Goal: Information Seeking & Learning: Check status

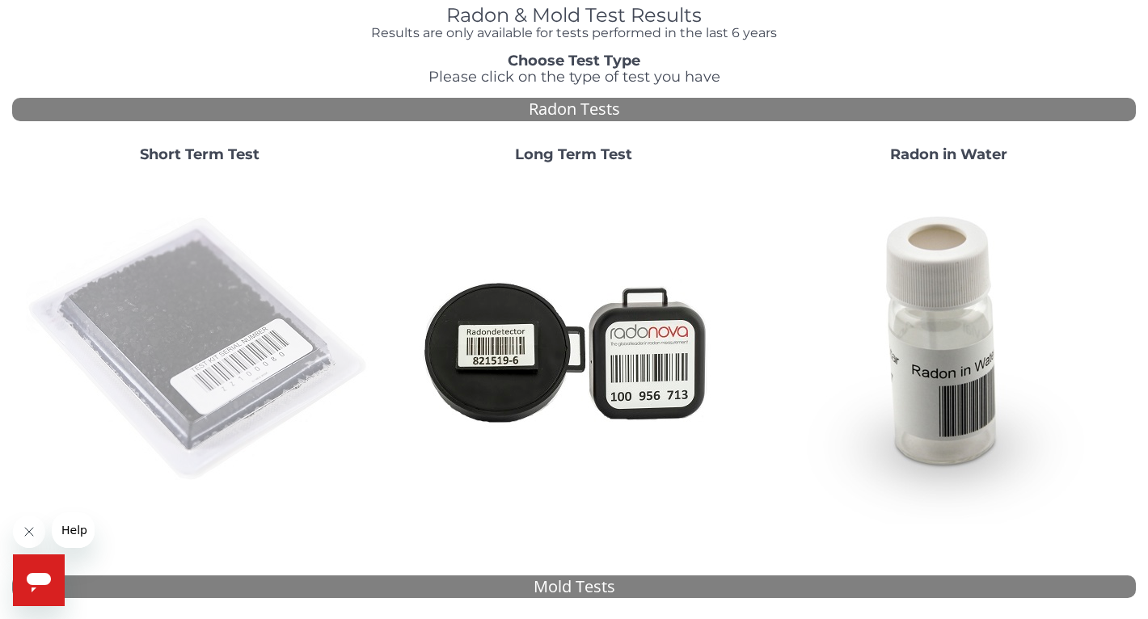
scroll to position [162, 0]
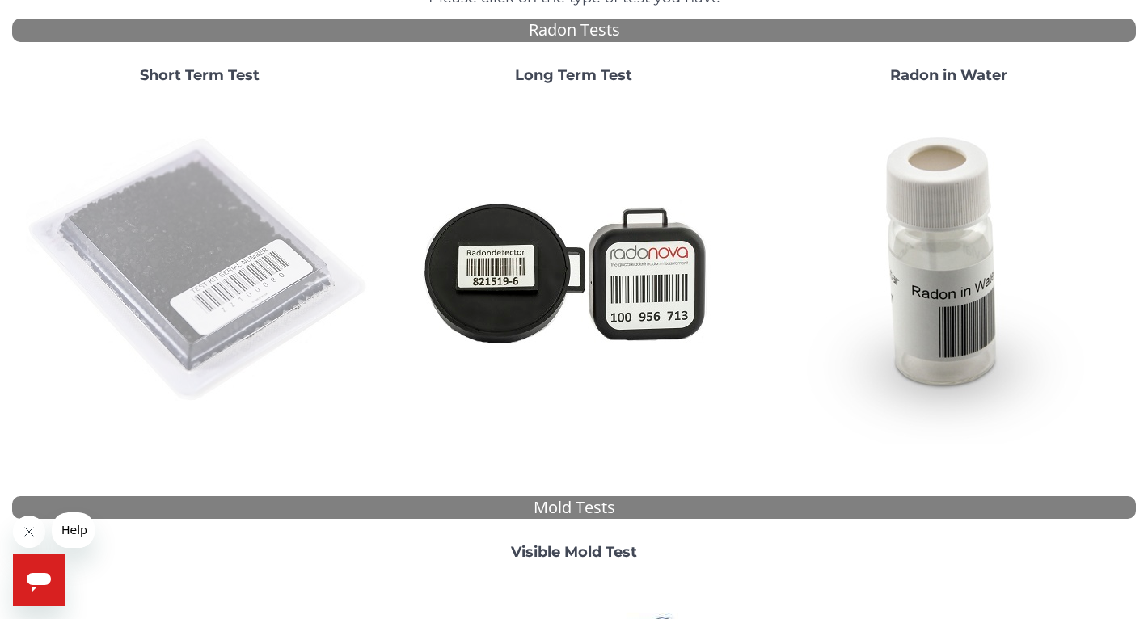
click at [174, 234] on img at bounding box center [200, 271] width 348 height 348
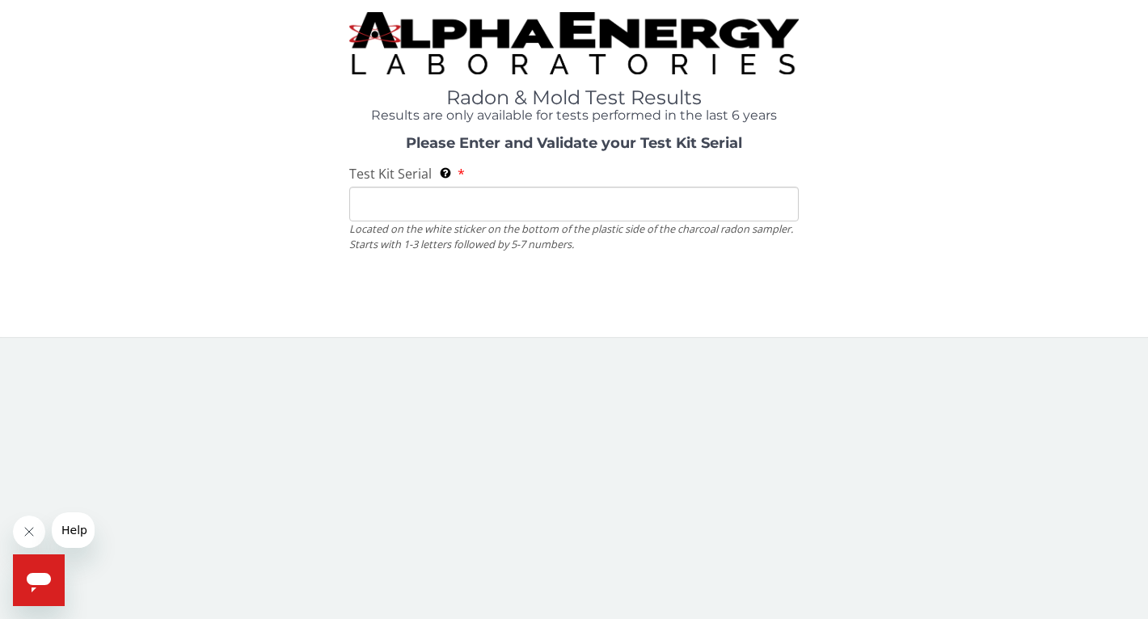
scroll to position [0, 0]
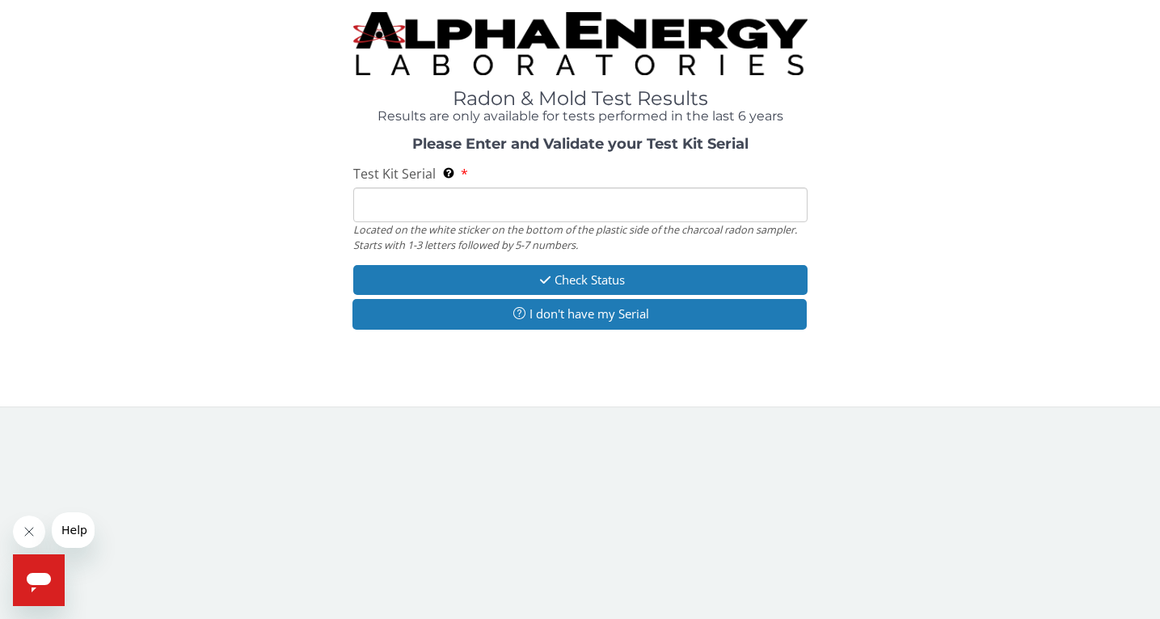
click at [498, 201] on input "Test Kit Serial Located on the white sticker on the bottom of the plastic side …" at bounding box center [580, 205] width 454 height 35
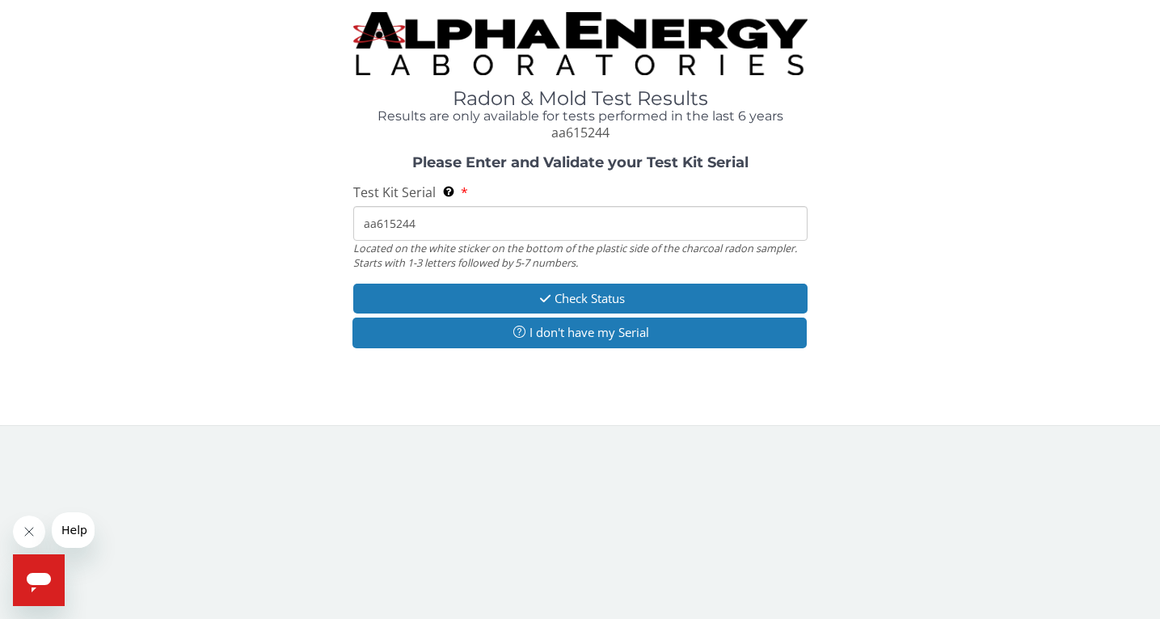
type input "aa615244"
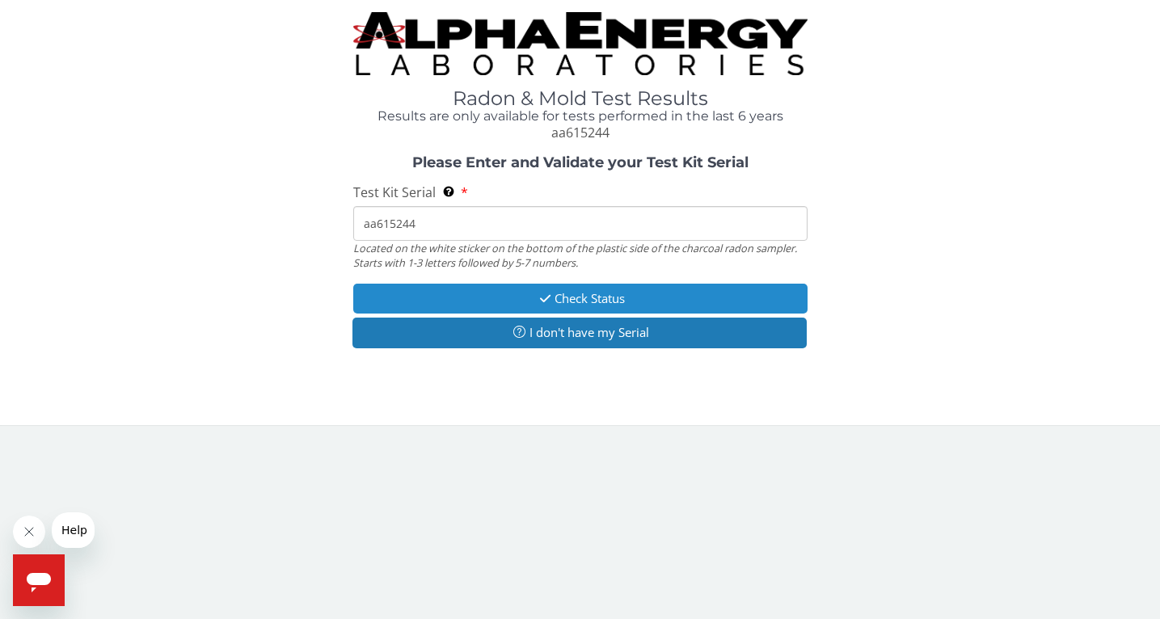
click at [524, 302] on button "Check Status" at bounding box center [580, 299] width 454 height 30
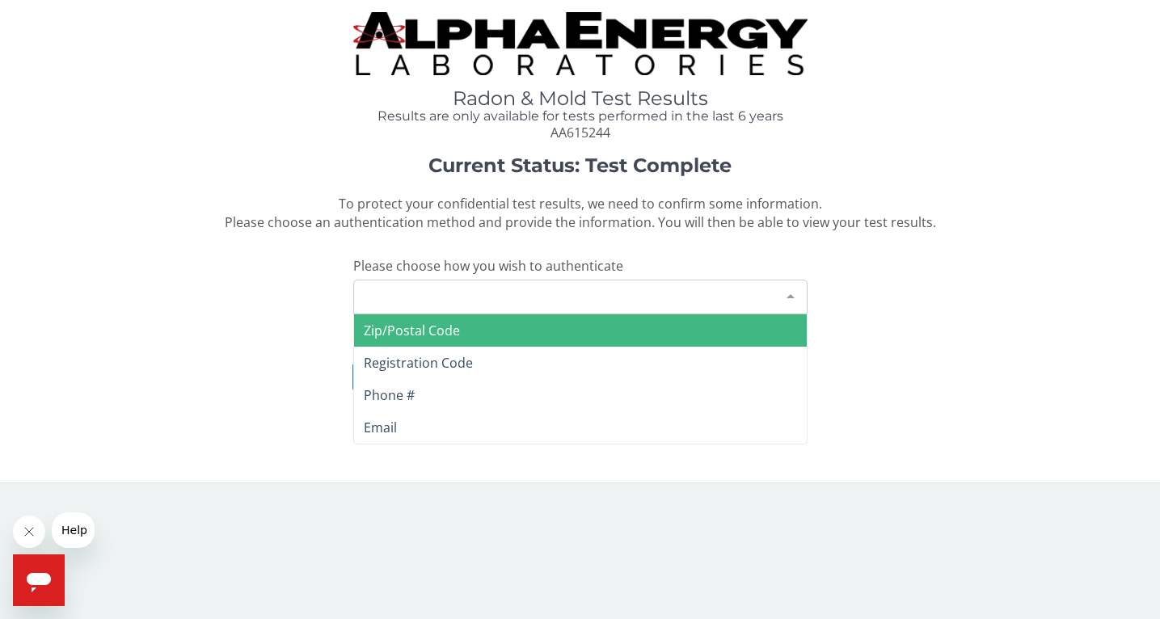
click at [547, 296] on div "Please make a selection" at bounding box center [580, 297] width 454 height 35
click at [382, 332] on span "Zip/Postal Code" at bounding box center [412, 331] width 96 height 18
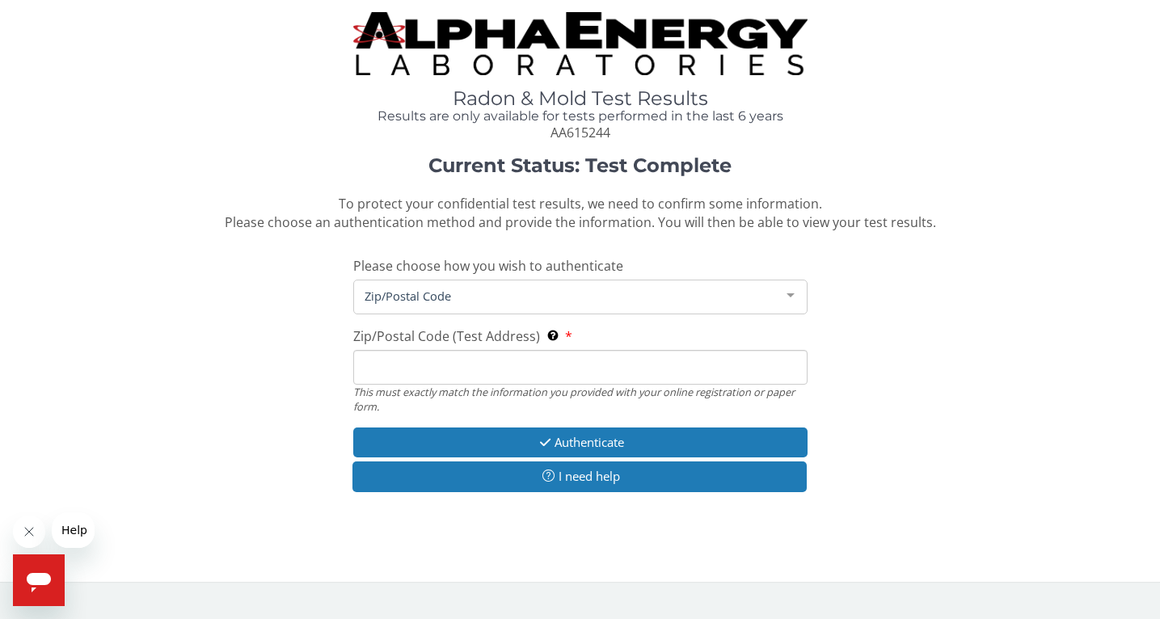
click at [394, 356] on input "Zip/Postal Code (Test Address) This must exactly match the information you prov…" at bounding box center [580, 367] width 454 height 35
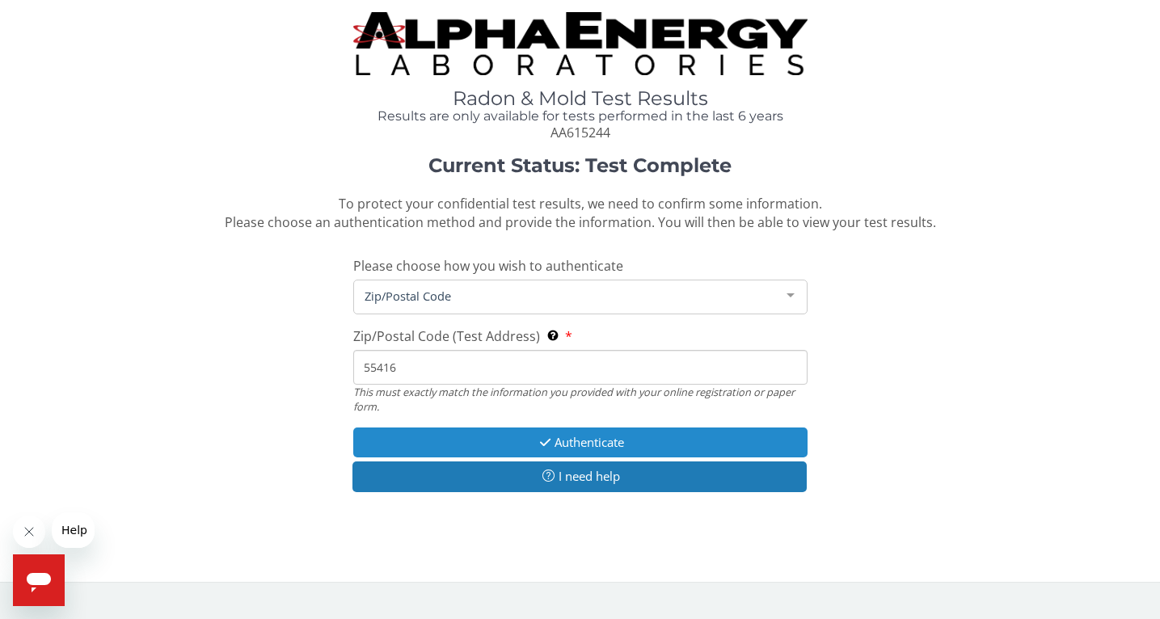
type input "55416"
click at [521, 439] on button "Authenticate" at bounding box center [580, 443] width 454 height 30
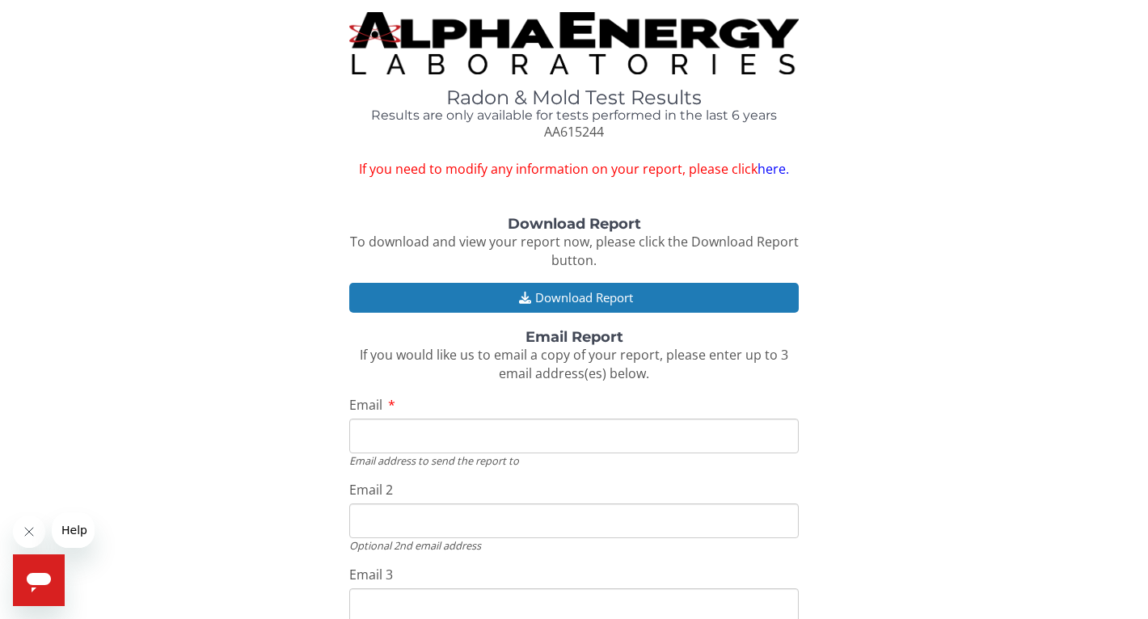
click at [517, 43] on img at bounding box center [574, 43] width 450 height 62
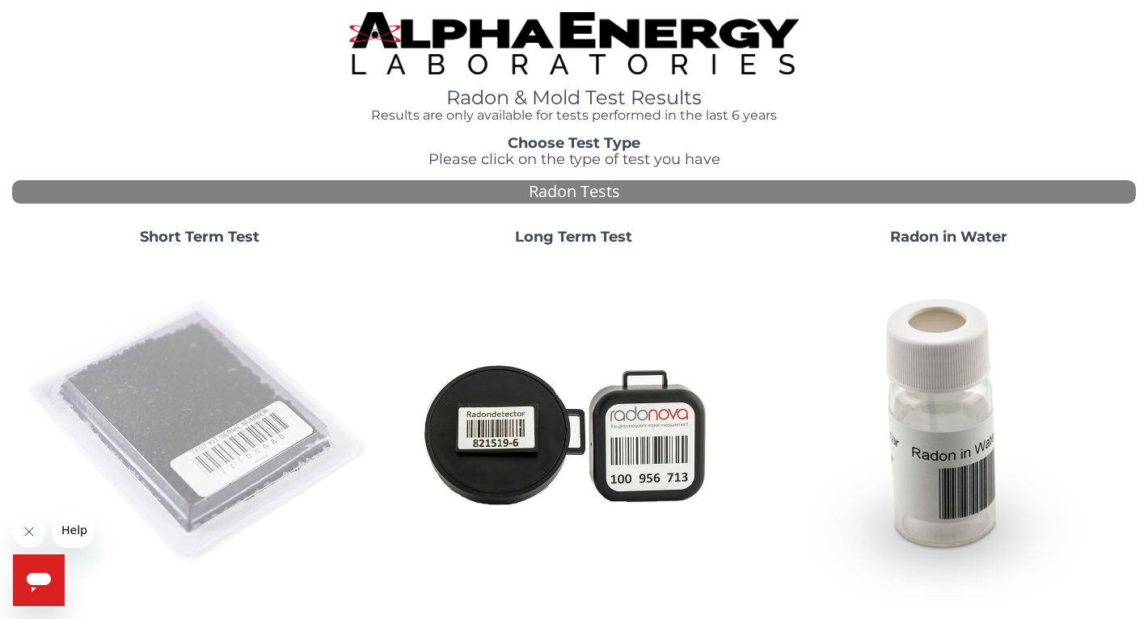
click at [128, 397] on img at bounding box center [200, 433] width 348 height 348
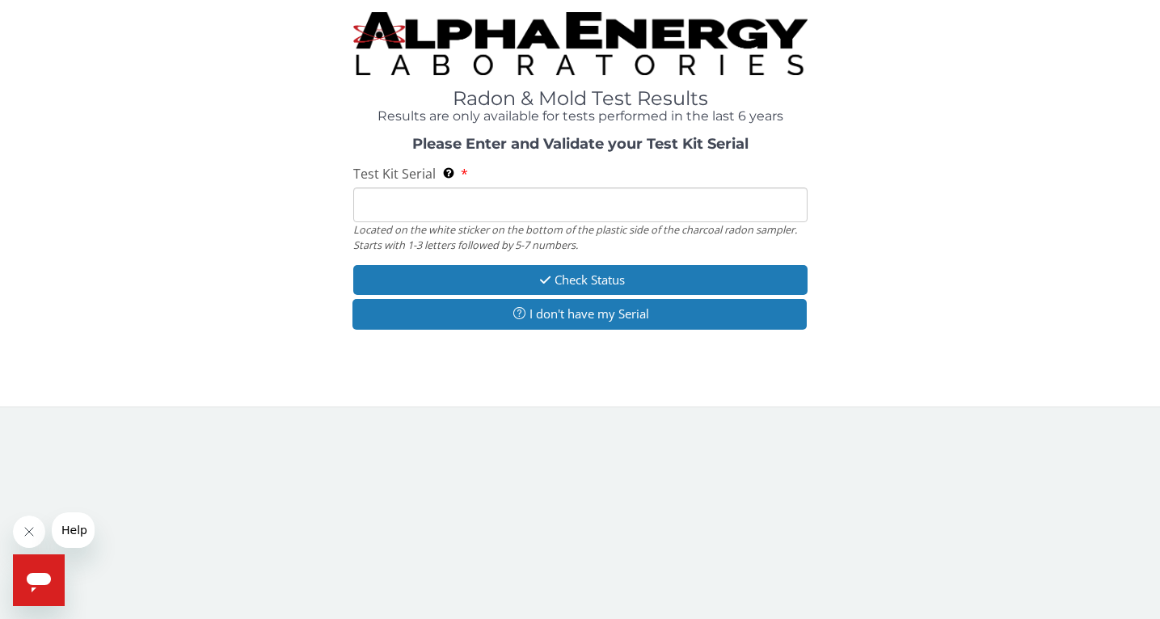
click at [444, 213] on input "Test Kit Serial Located on the white sticker on the bottom of the plastic side …" at bounding box center [580, 205] width 454 height 35
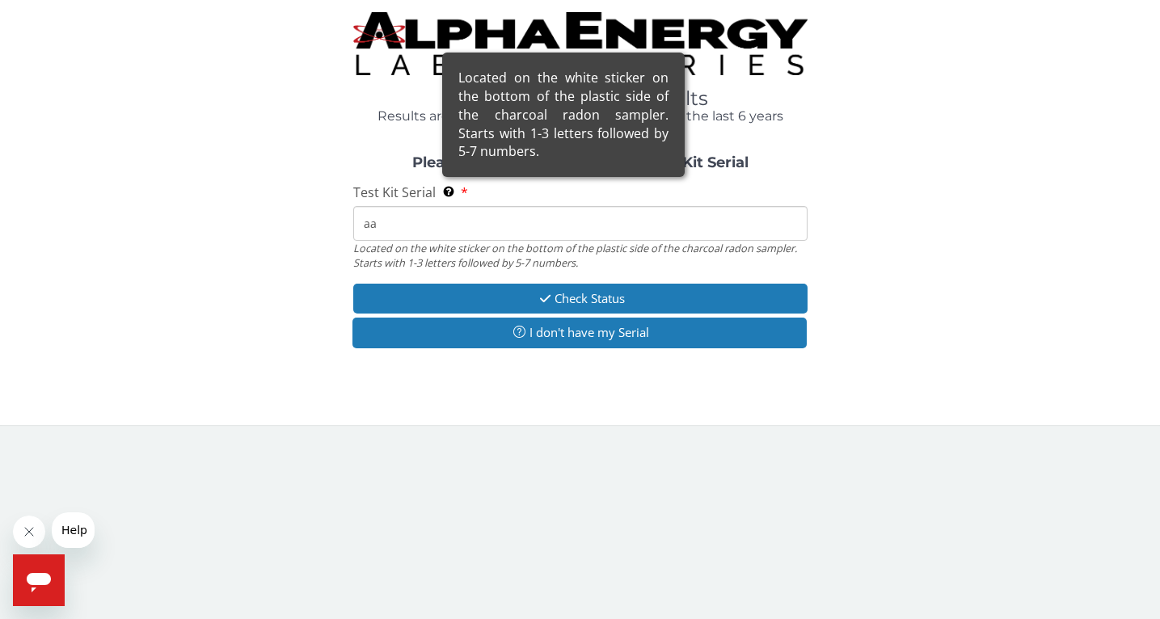
type input "a"
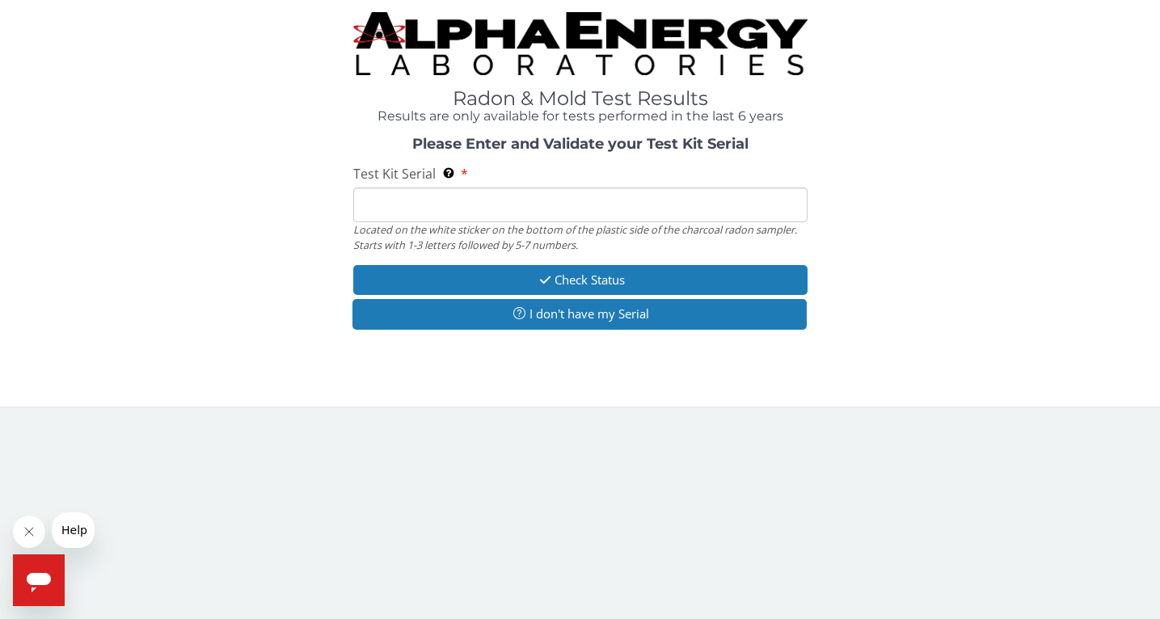
click at [507, 205] on input "Test Kit Serial Located on the white sticker on the bottom of the plastic side …" at bounding box center [580, 205] width 454 height 35
paste input "AA137465"
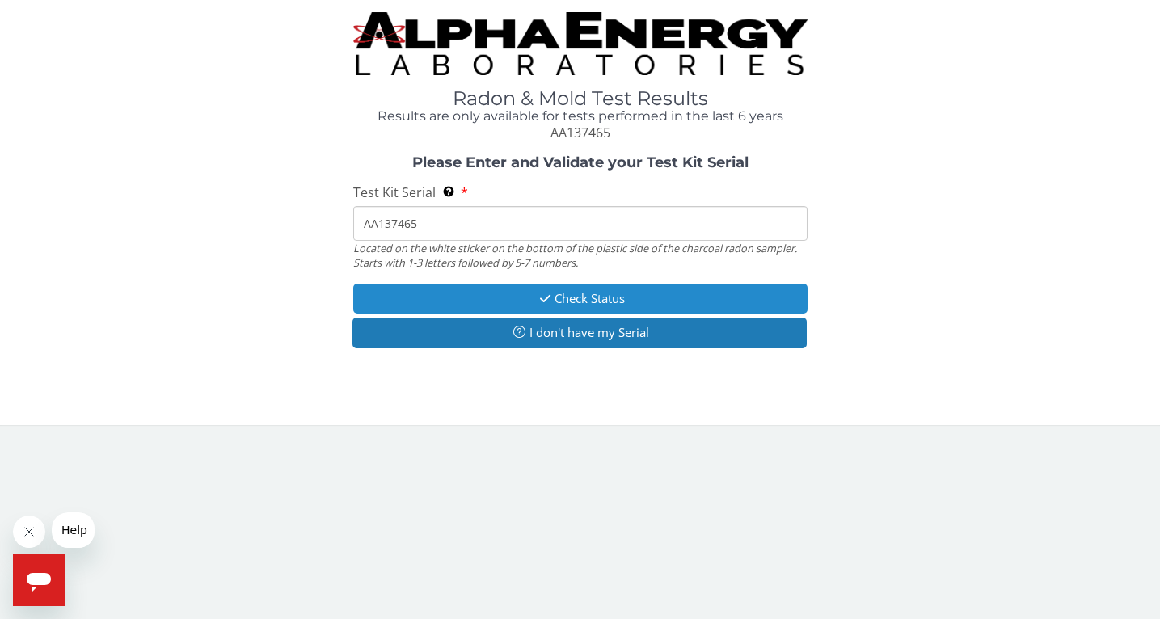
type input "AA137465"
click at [538, 302] on icon "button" at bounding box center [545, 299] width 19 height 12
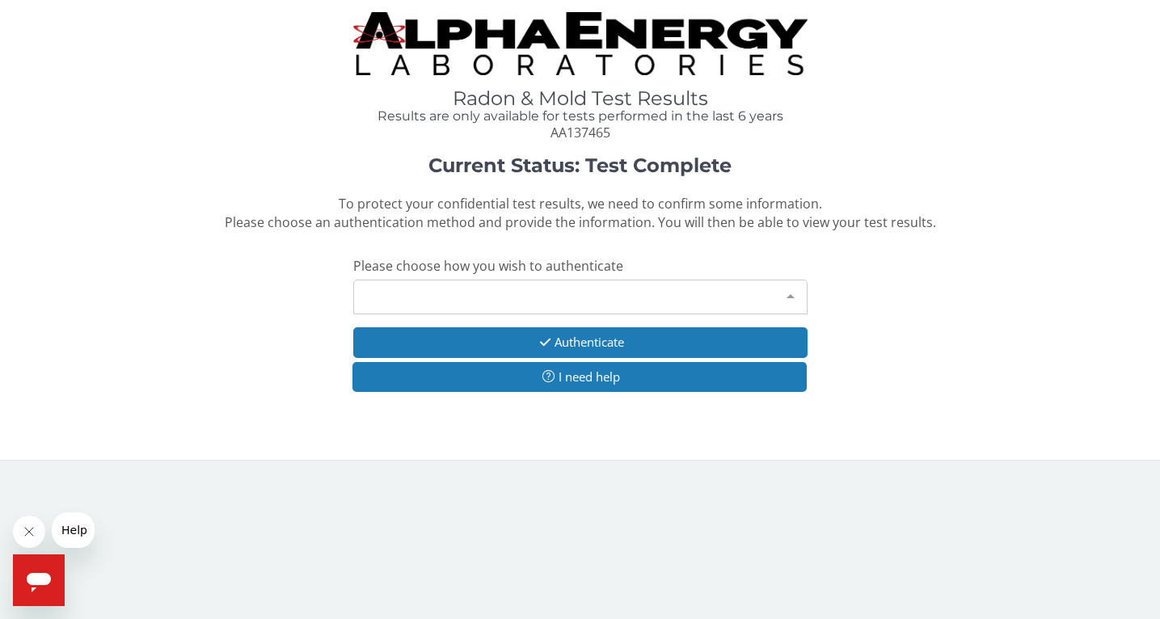
click at [529, 302] on div "Please make a selection" at bounding box center [580, 297] width 454 height 35
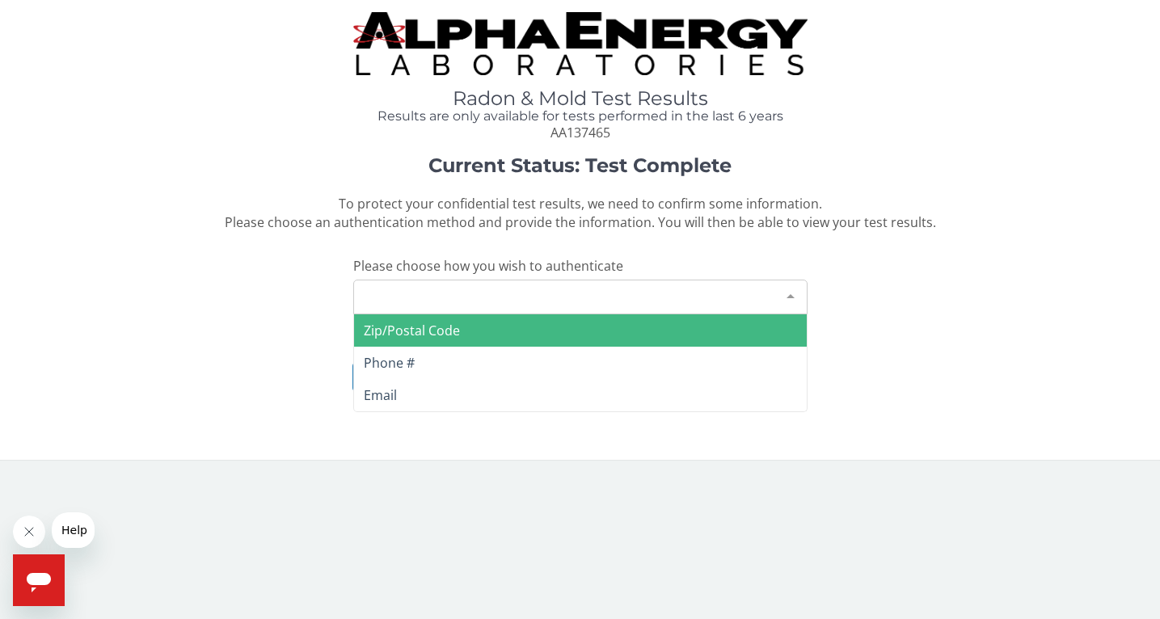
click at [464, 335] on span "Zip/Postal Code" at bounding box center [580, 331] width 453 height 32
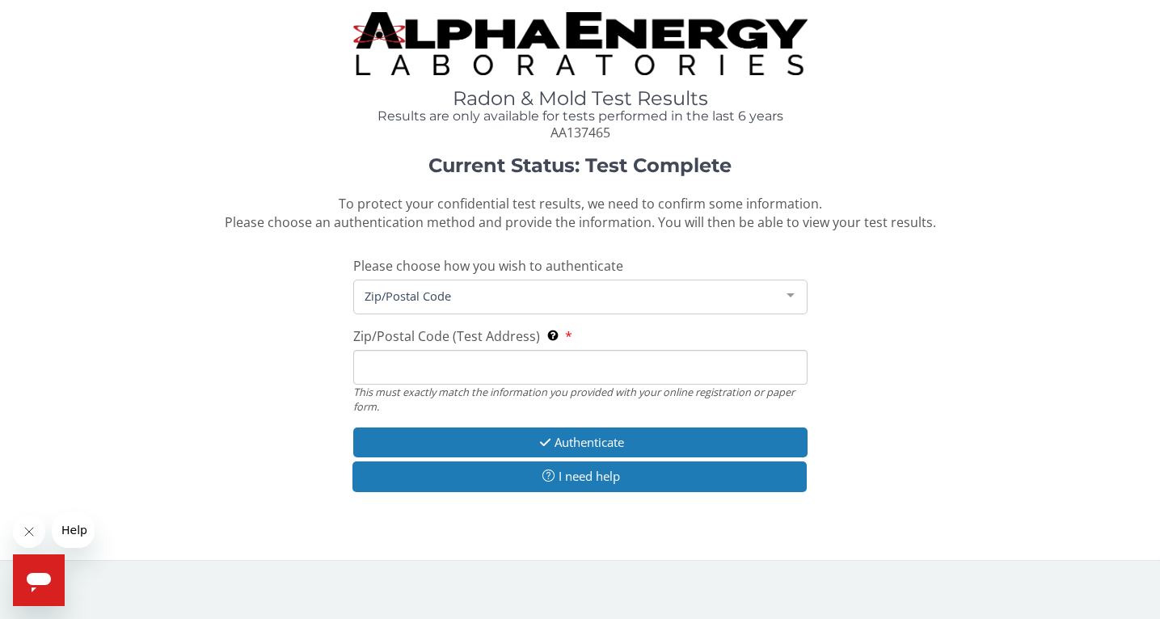
click at [439, 364] on input "Zip/Postal Code (Test Address) This must exactly match the information you prov…" at bounding box center [580, 367] width 454 height 35
type input "75023"
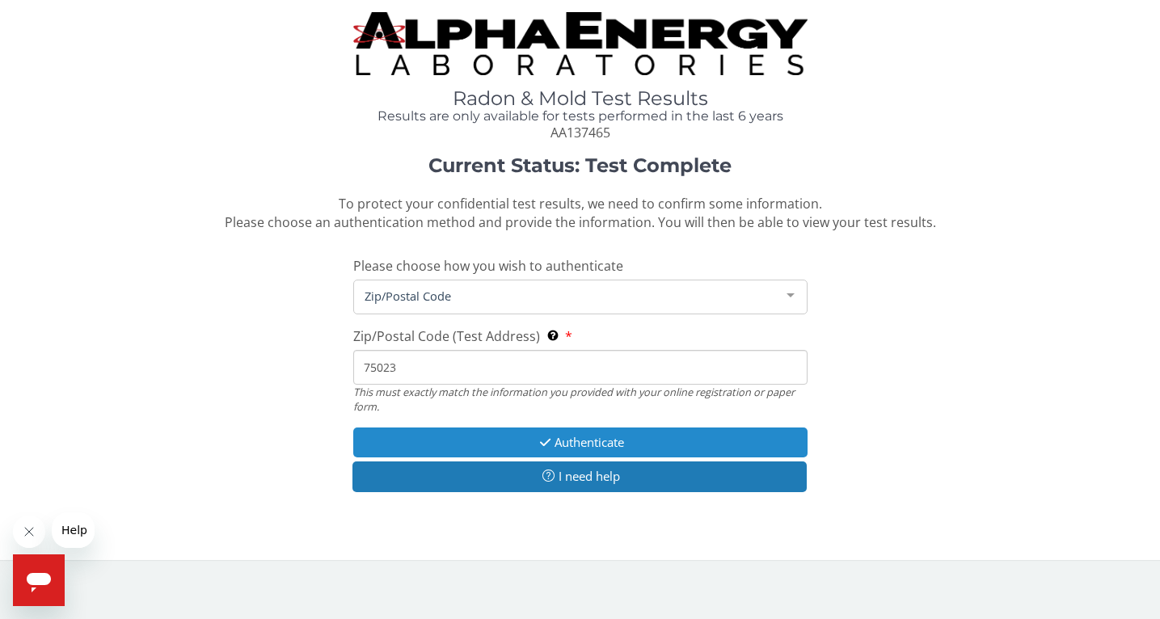
click at [536, 448] on icon "button" at bounding box center [545, 443] width 19 height 12
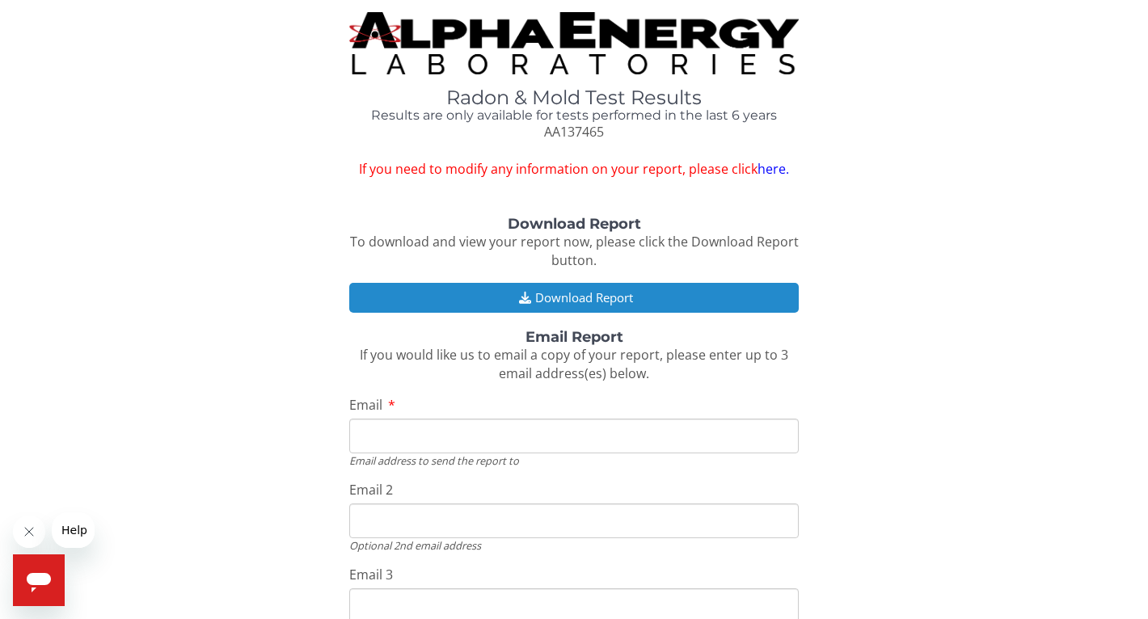
click at [578, 294] on button "Download Report" at bounding box center [574, 298] width 450 height 30
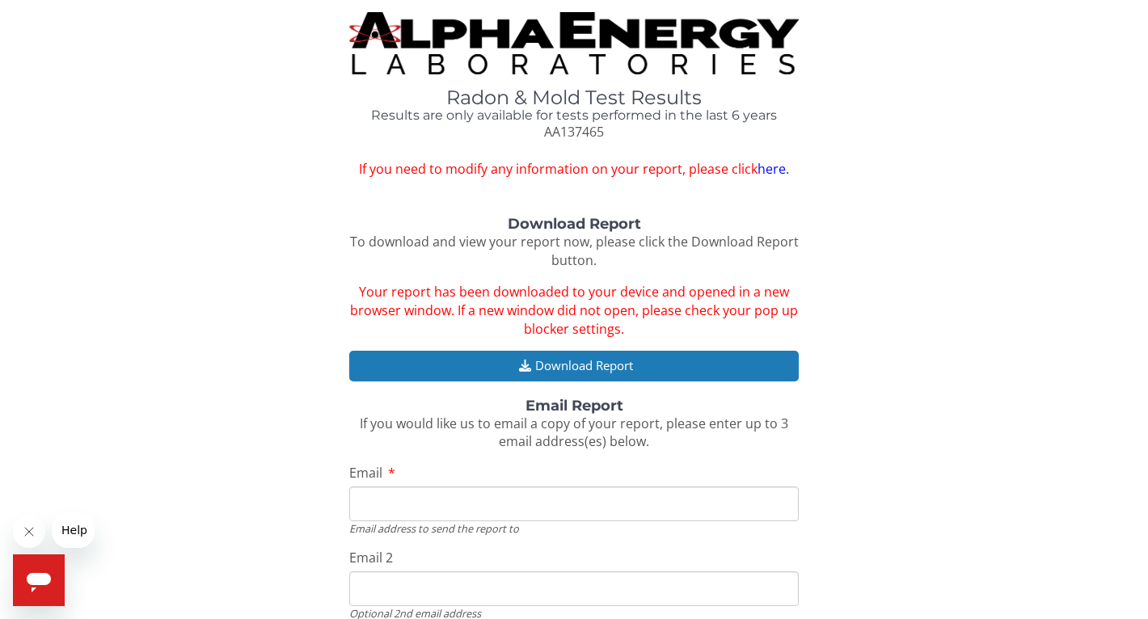
click at [596, 53] on img at bounding box center [574, 43] width 450 height 62
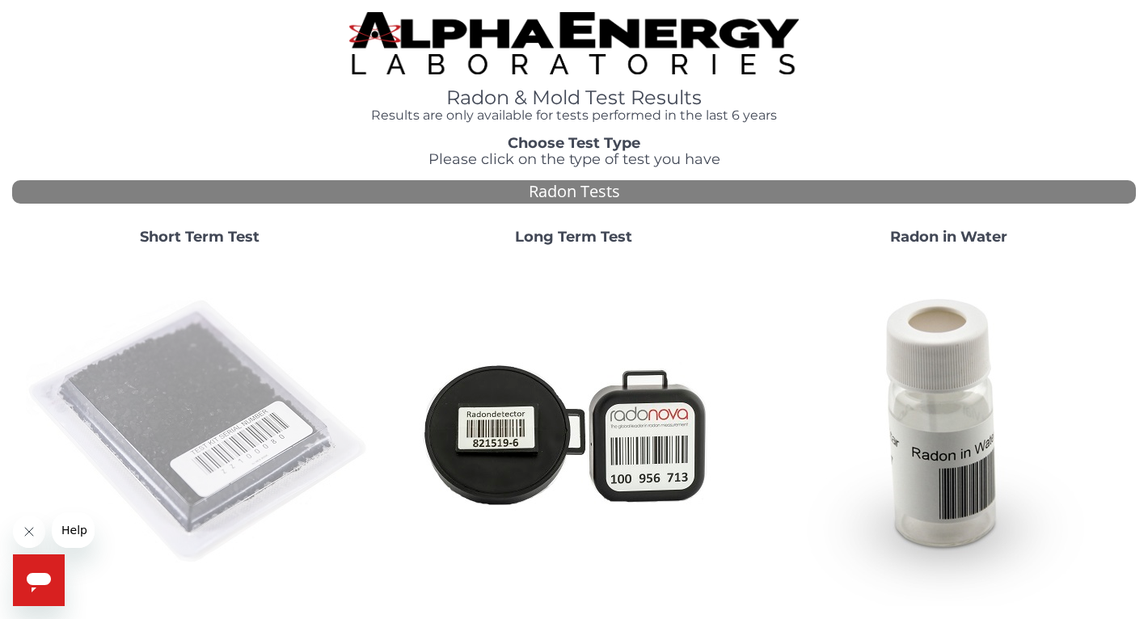
click at [146, 408] on img at bounding box center [200, 433] width 348 height 348
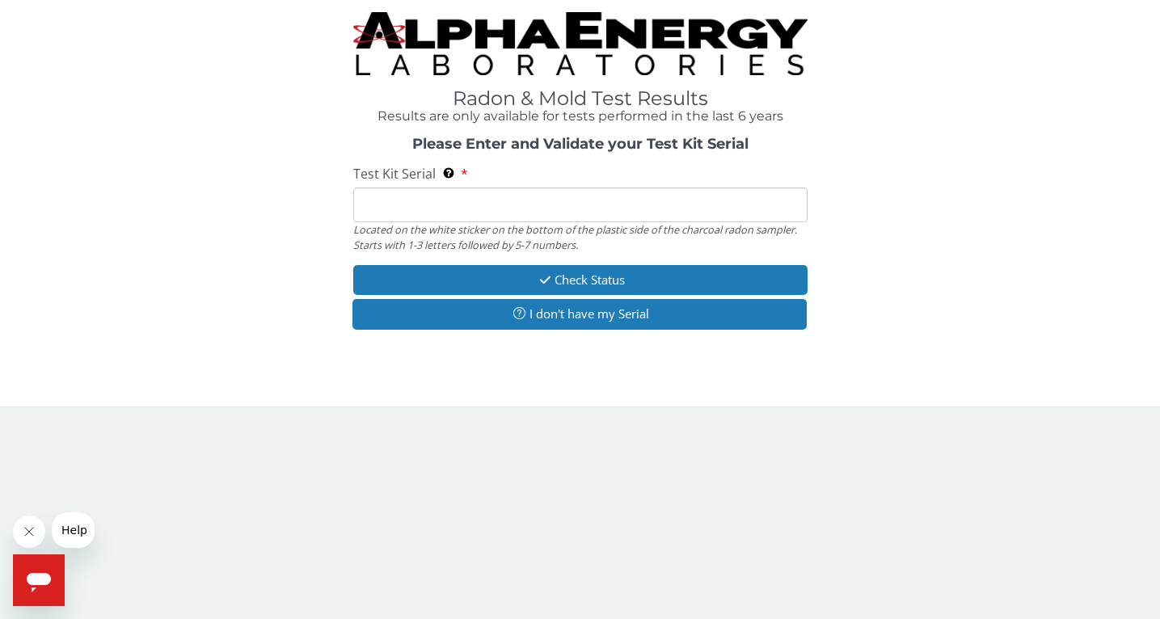
click at [563, 200] on input "Test Kit Serial Located on the white sticker on the bottom of the plastic side …" at bounding box center [580, 205] width 454 height 35
type input "AA137465"
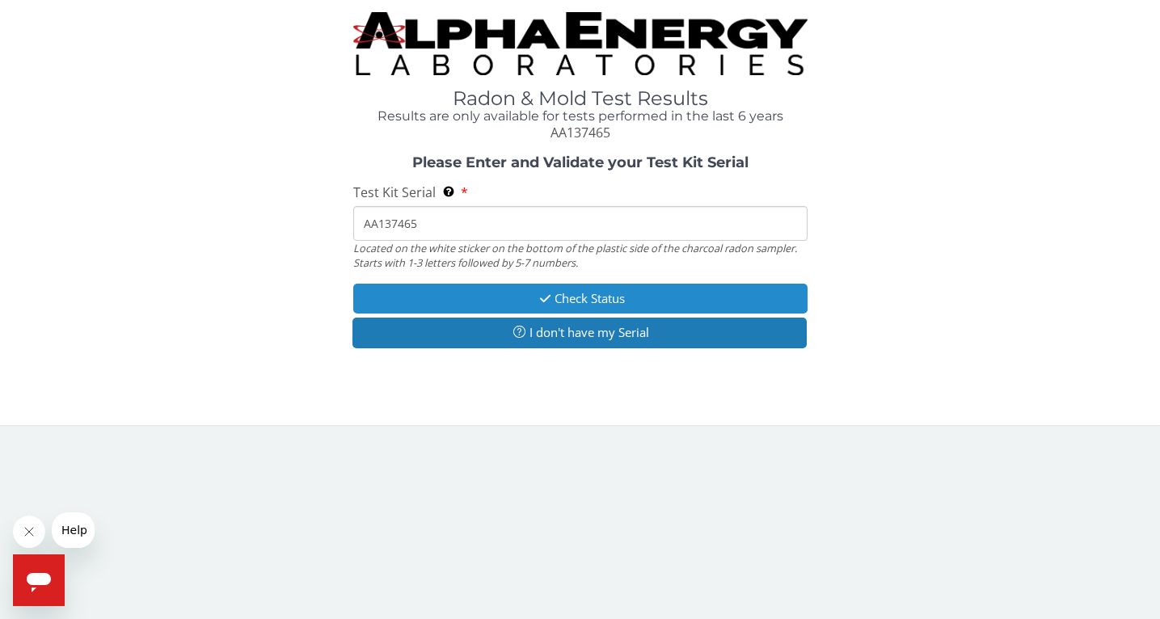
click at [528, 288] on button "Check Status" at bounding box center [580, 299] width 454 height 30
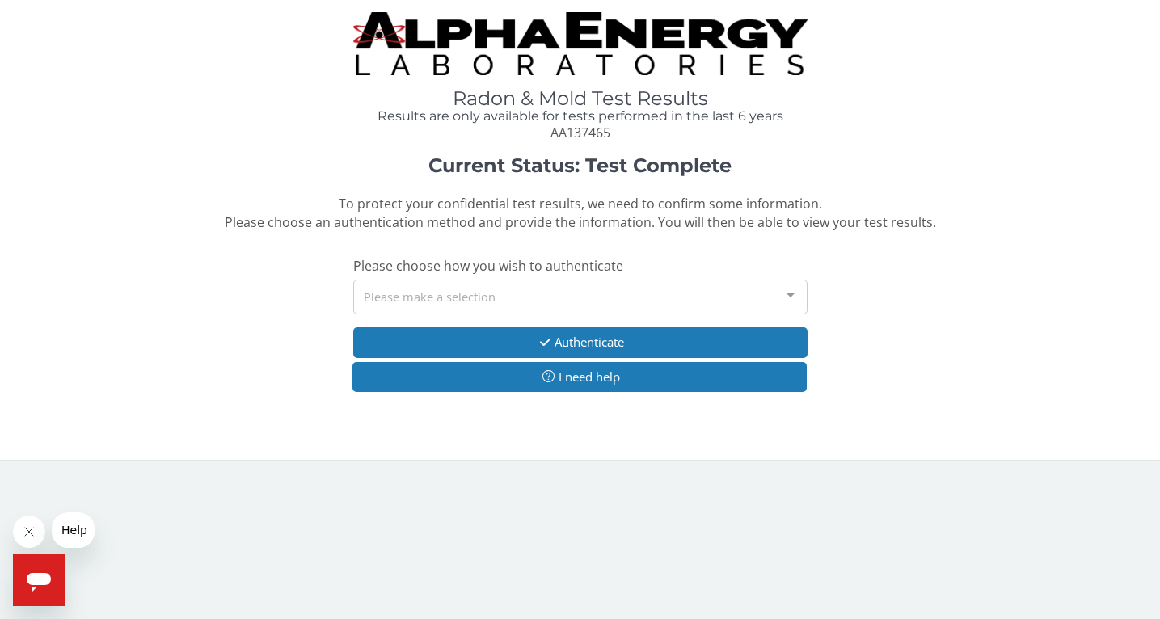
click at [528, 288] on div "Please make a selection" at bounding box center [580, 297] width 454 height 35
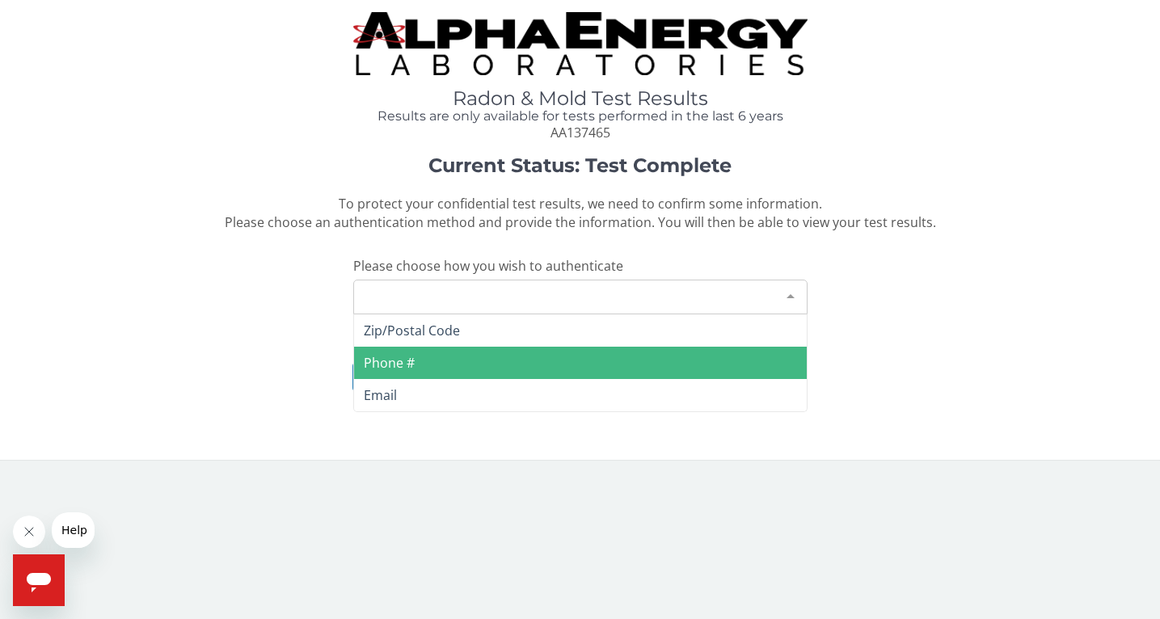
click at [440, 361] on span "Phone #" at bounding box center [580, 363] width 453 height 32
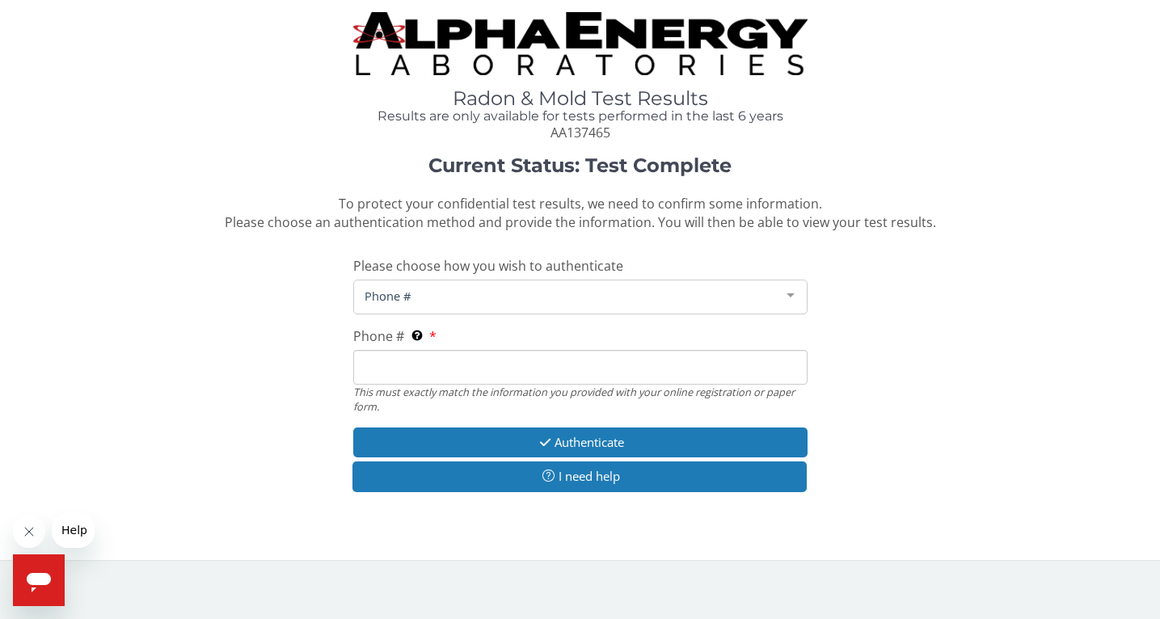
click at [442, 378] on input "Phone # This must exactly match the information you provided with your online r…" at bounding box center [580, 367] width 454 height 35
type input "[PHONE_NUMBER]"
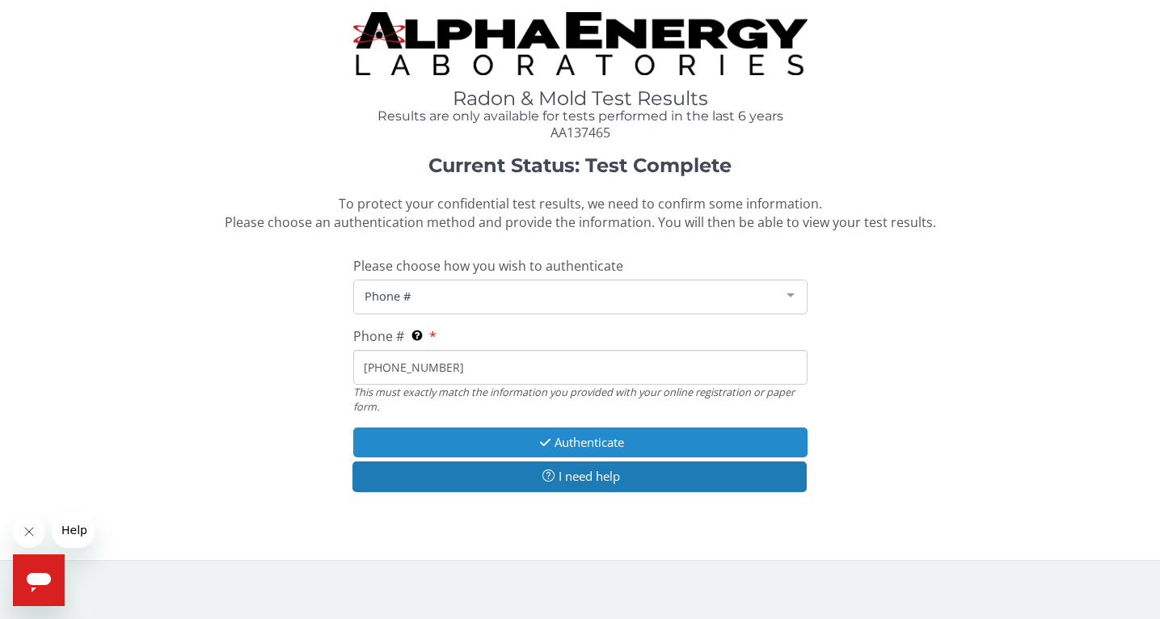
click at [565, 439] on button "Authenticate" at bounding box center [580, 443] width 454 height 30
